Goal: Register for event/course

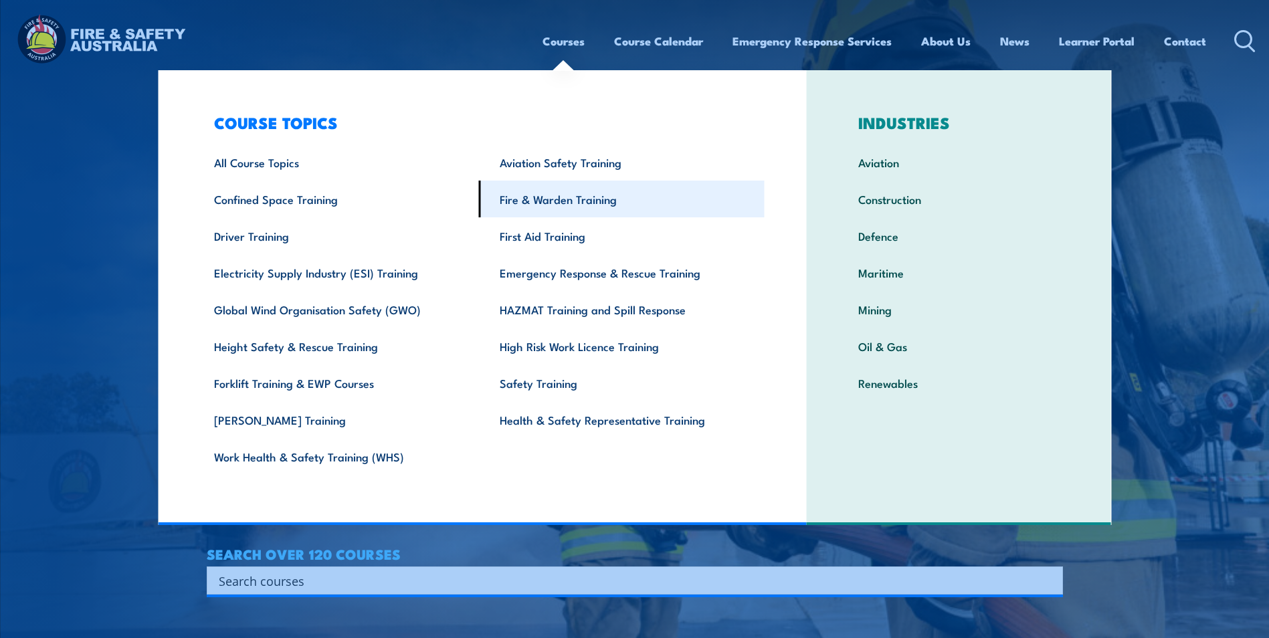
click at [600, 194] on link "Fire & Warden Training" at bounding box center [622, 199] width 286 height 37
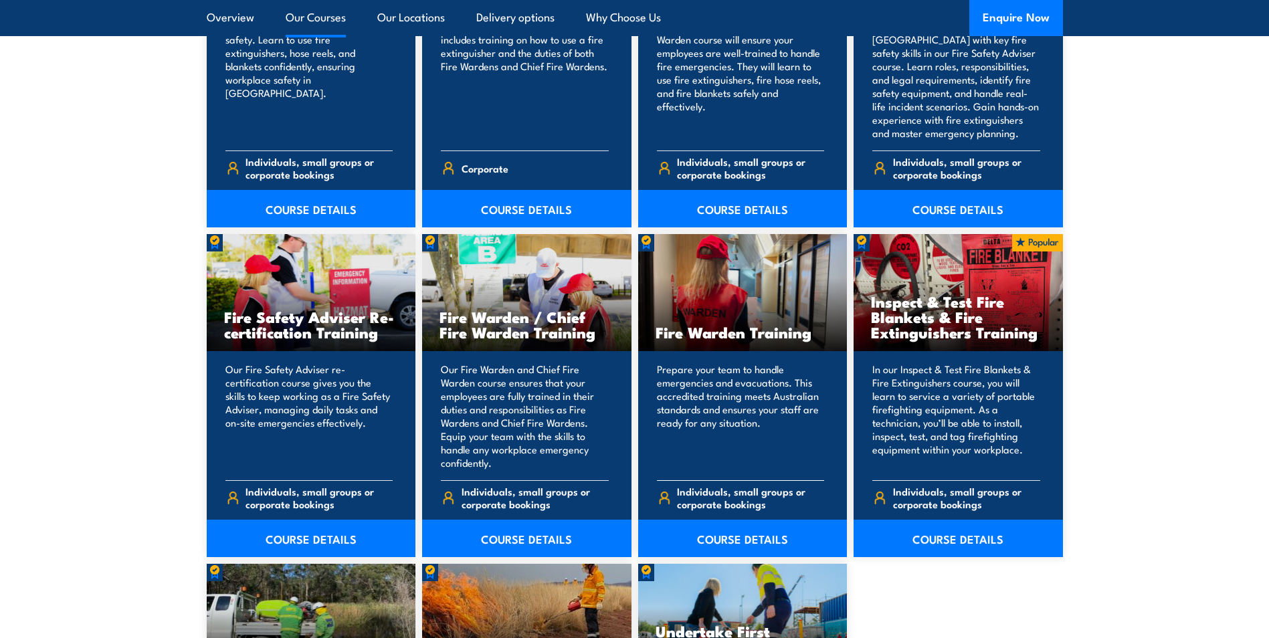
scroll to position [1605, 0]
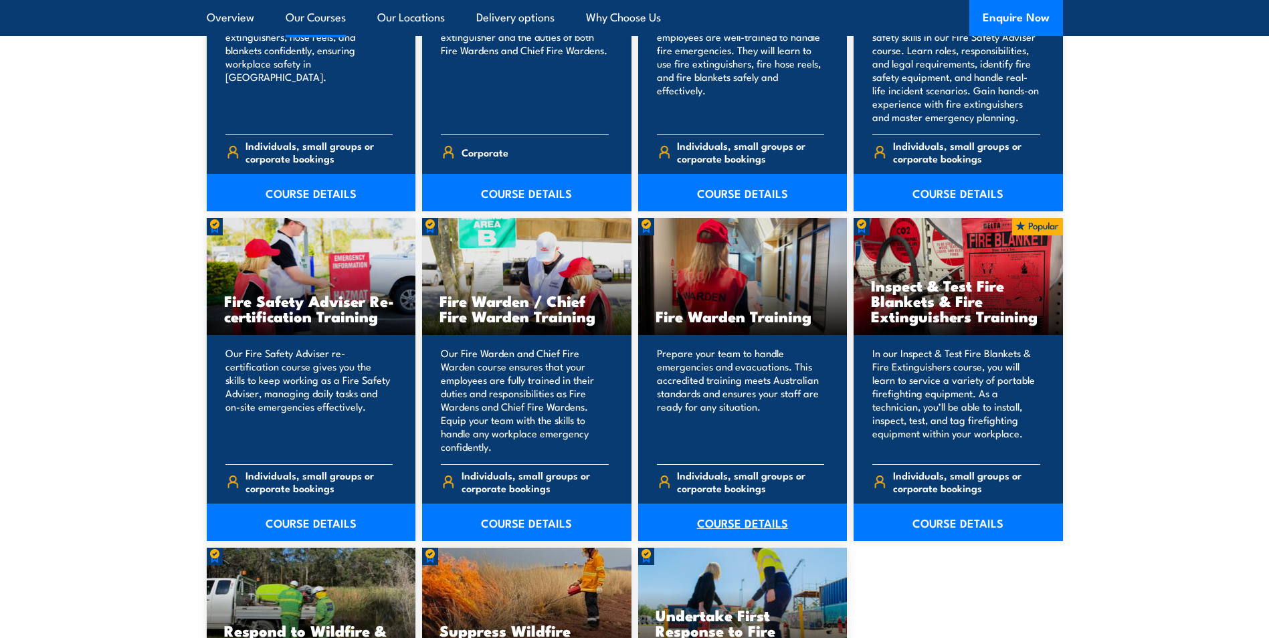
click at [750, 518] on link "COURSE DETAILS" at bounding box center [742, 522] width 209 height 37
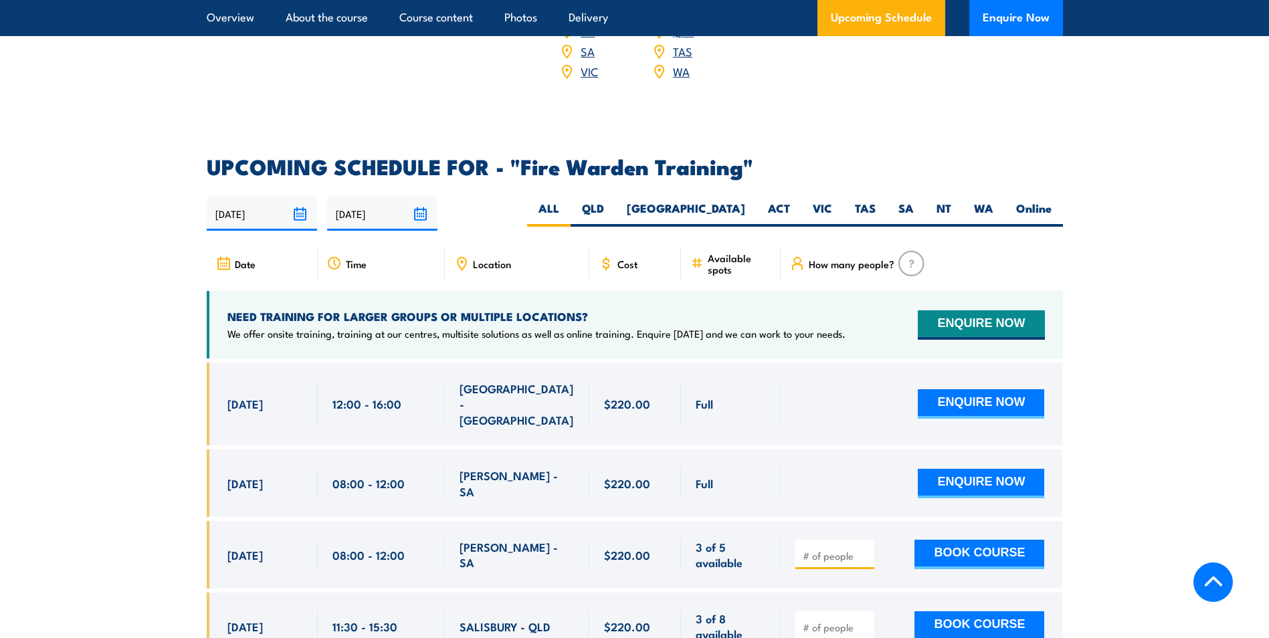
scroll to position [2341, 0]
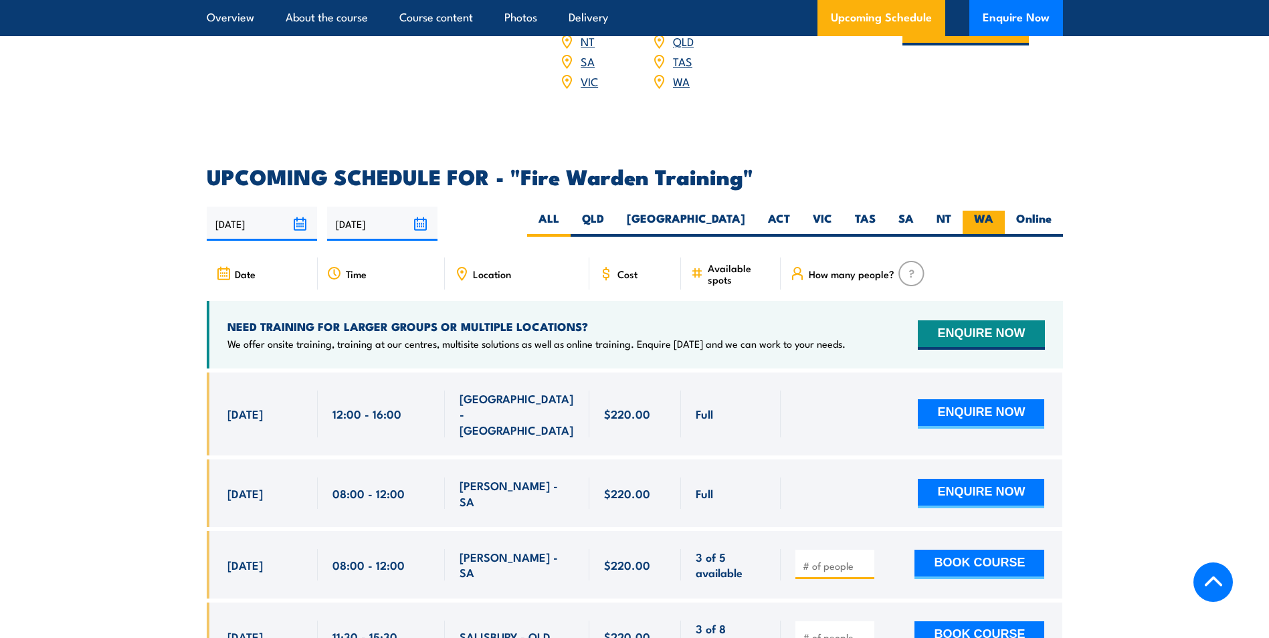
click at [975, 211] on label "WA" at bounding box center [983, 224] width 42 height 26
click at [993, 211] on input "WA" at bounding box center [997, 215] width 9 height 9
radio input "true"
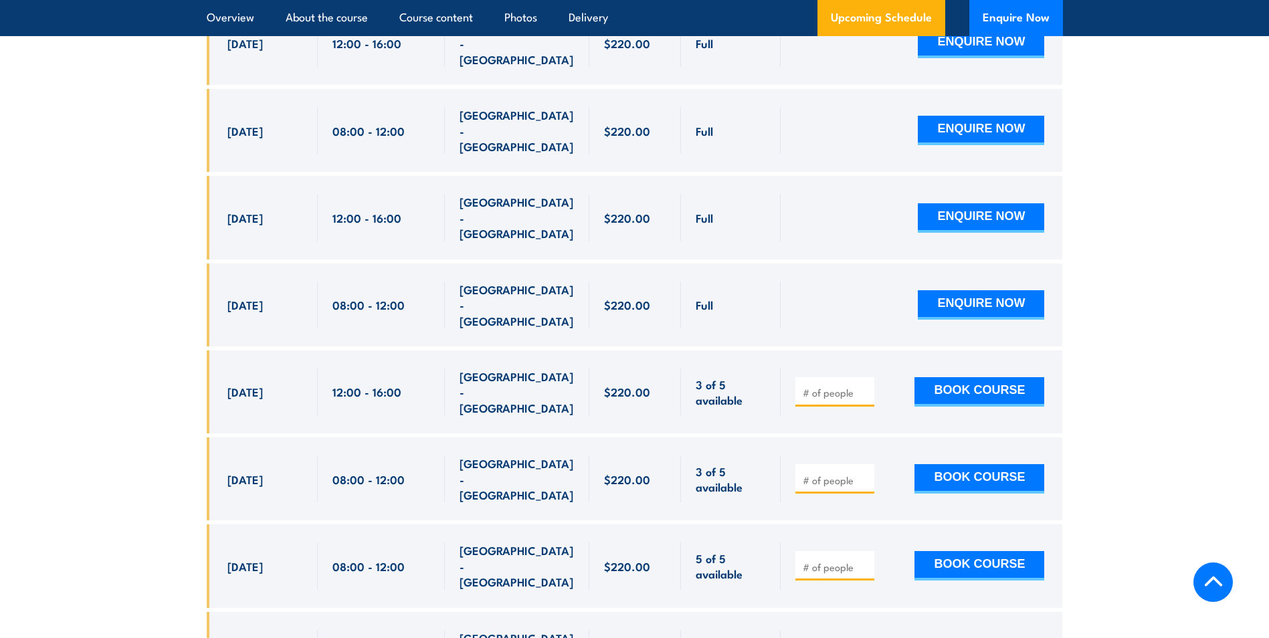
scroll to position [2688, 0]
